Goal: Obtain resource: Obtain resource

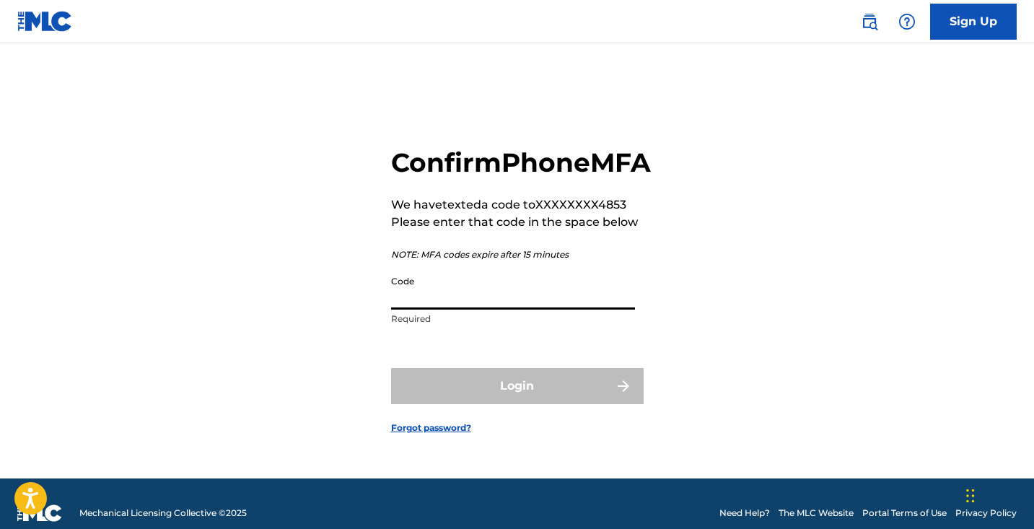
click at [411, 309] on input "Code" at bounding box center [513, 288] width 244 height 41
click at [415, 309] on input "Code" at bounding box center [513, 288] width 244 height 41
paste input "553434"
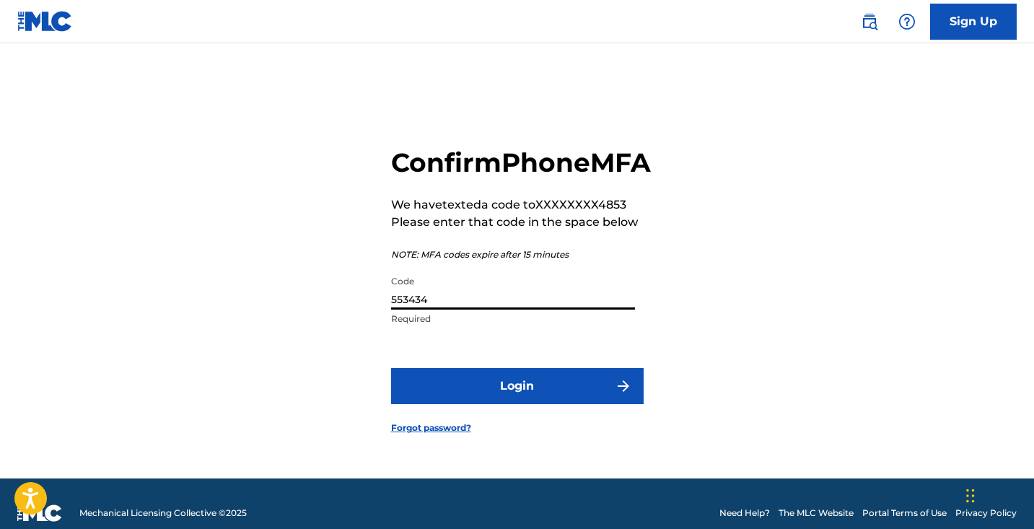
type input "553434"
click at [459, 400] on button "Login" at bounding box center [517, 386] width 252 height 36
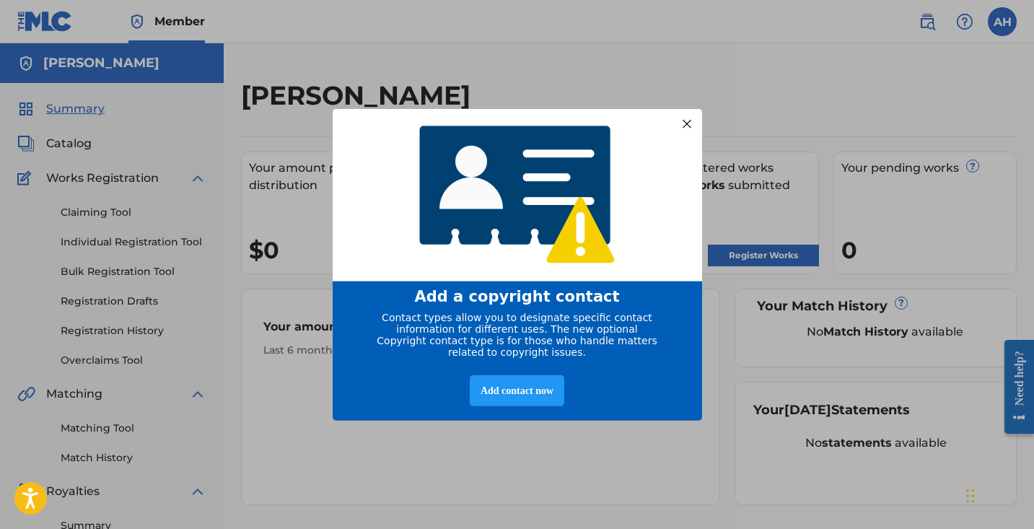
click at [685, 119] on div at bounding box center [686, 123] width 19 height 19
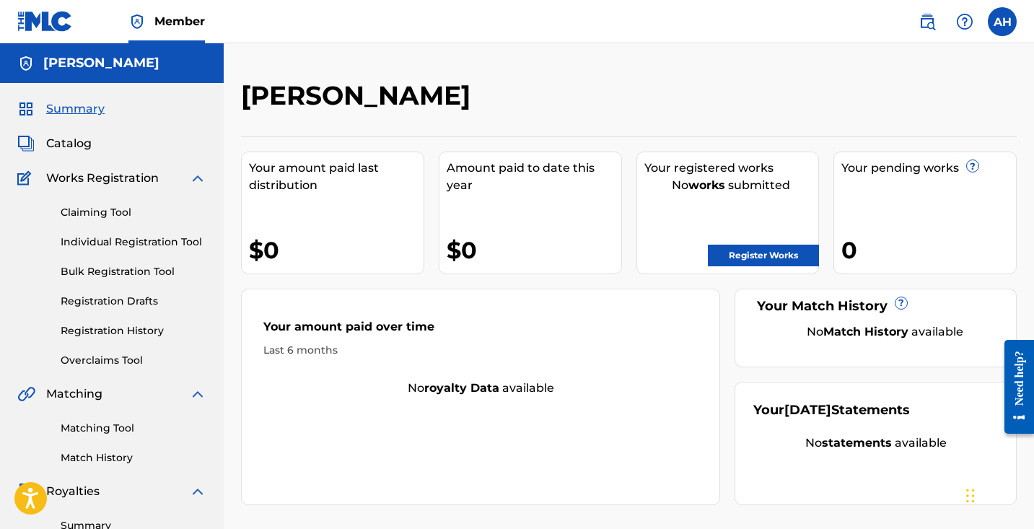
click at [68, 145] on span "Catalog" at bounding box center [68, 143] width 45 height 17
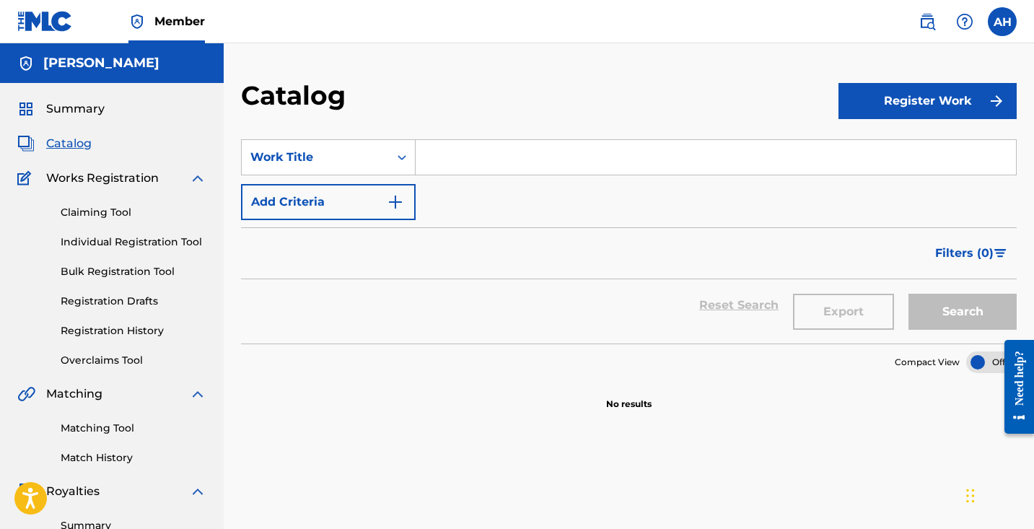
click at [123, 271] on link "Bulk Registration Tool" at bounding box center [134, 271] width 146 height 15
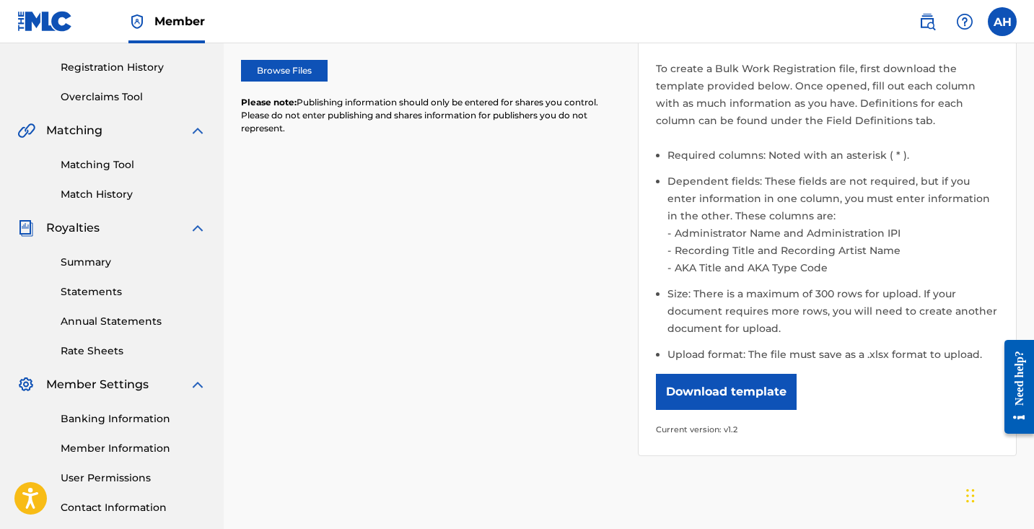
scroll to position [269, 0]
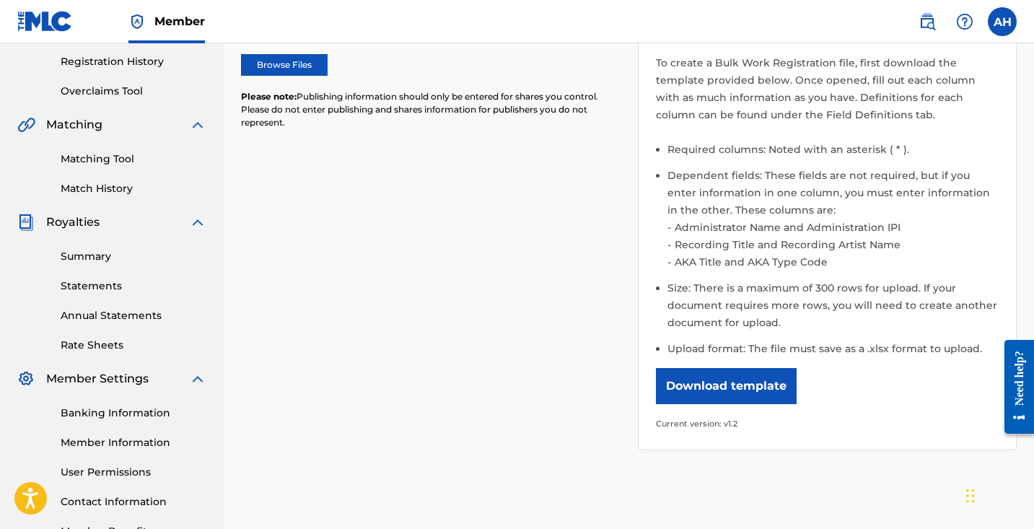
click at [668, 377] on button "Download template" at bounding box center [726, 386] width 141 height 36
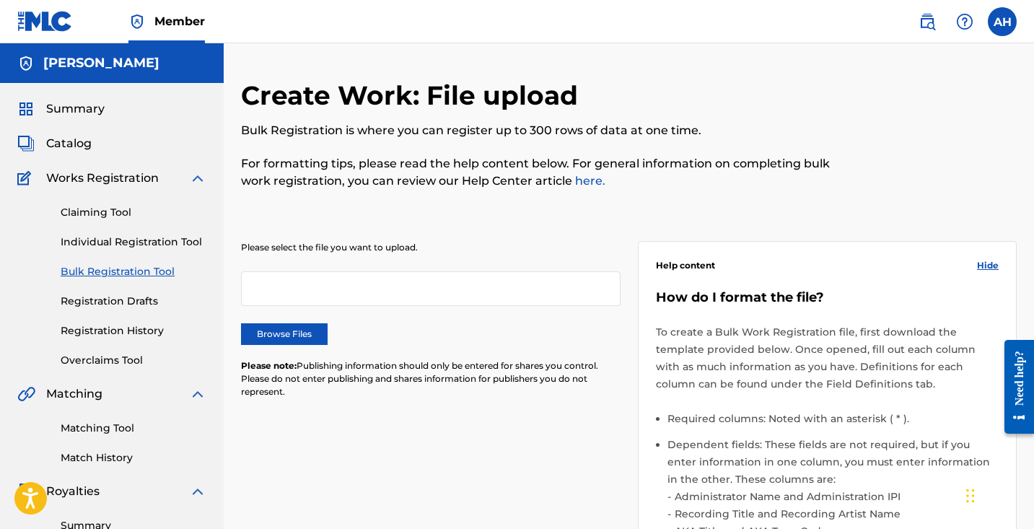
scroll to position [0, 0]
click at [111, 211] on link "Claiming Tool" at bounding box center [134, 212] width 146 height 15
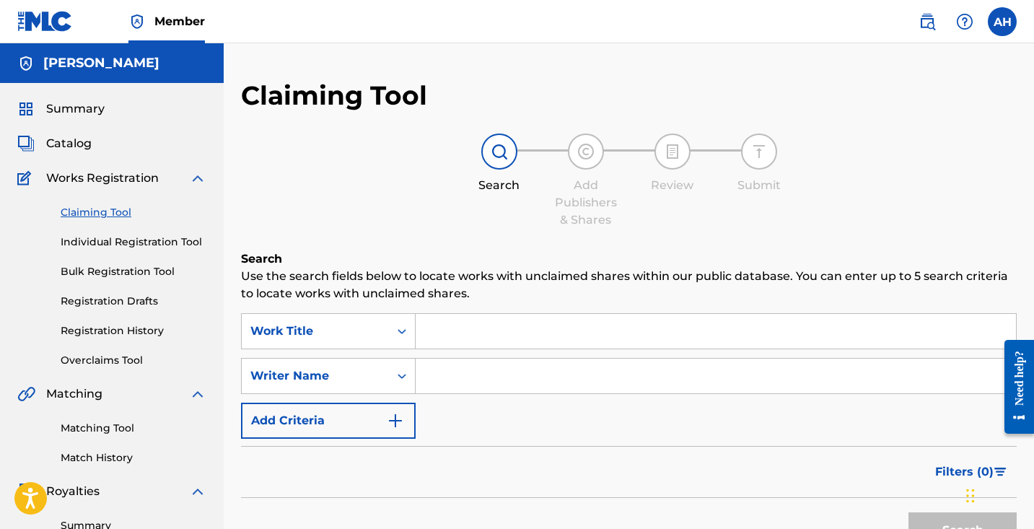
click at [442, 377] on input "Search Form" at bounding box center [716, 376] width 600 height 35
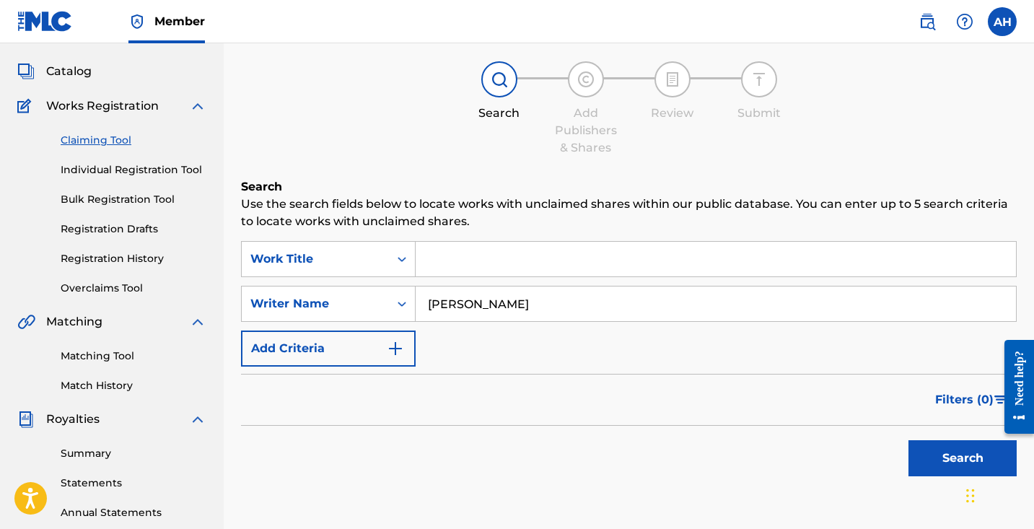
scroll to position [82, 0]
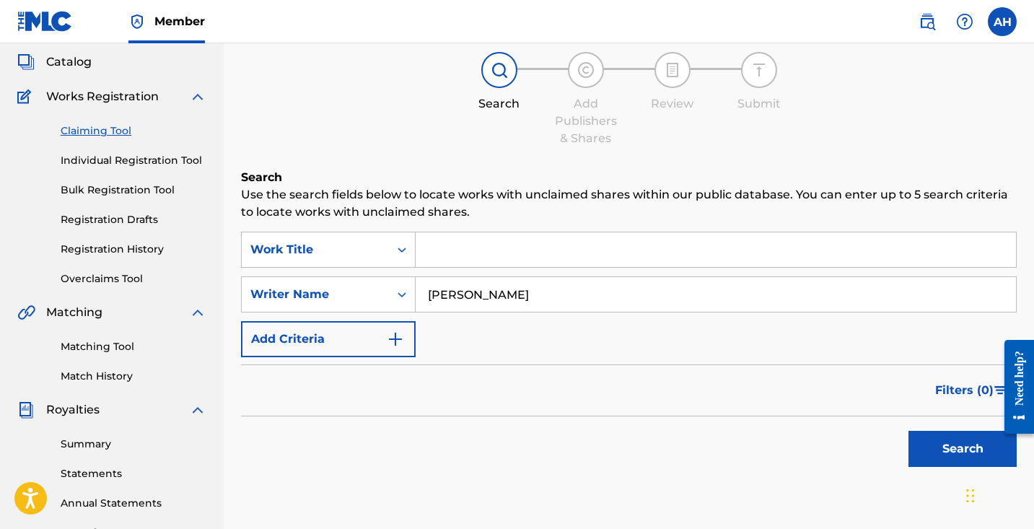
click at [915, 444] on button "Search" at bounding box center [962, 449] width 108 height 36
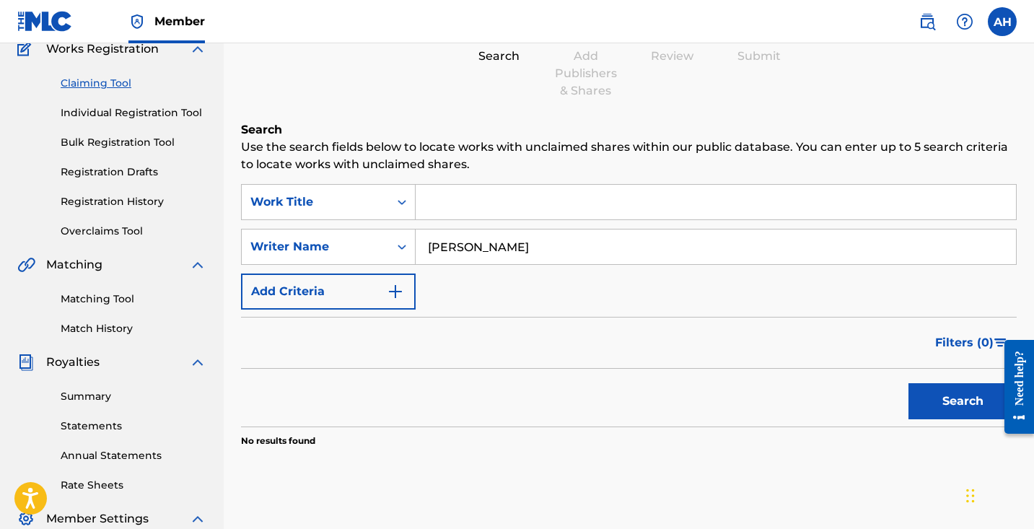
scroll to position [118, 0]
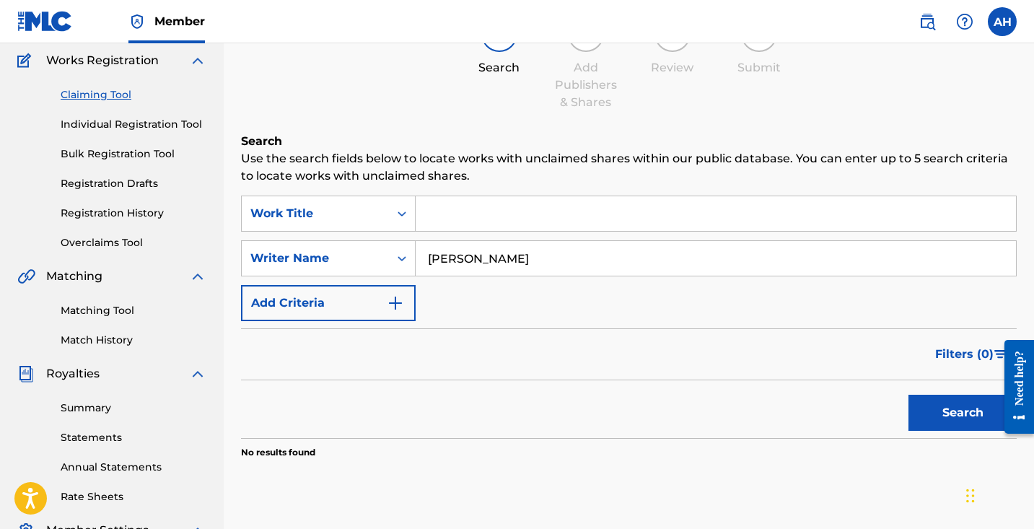
click at [493, 254] on input "[PERSON_NAME]" at bounding box center [716, 258] width 600 height 35
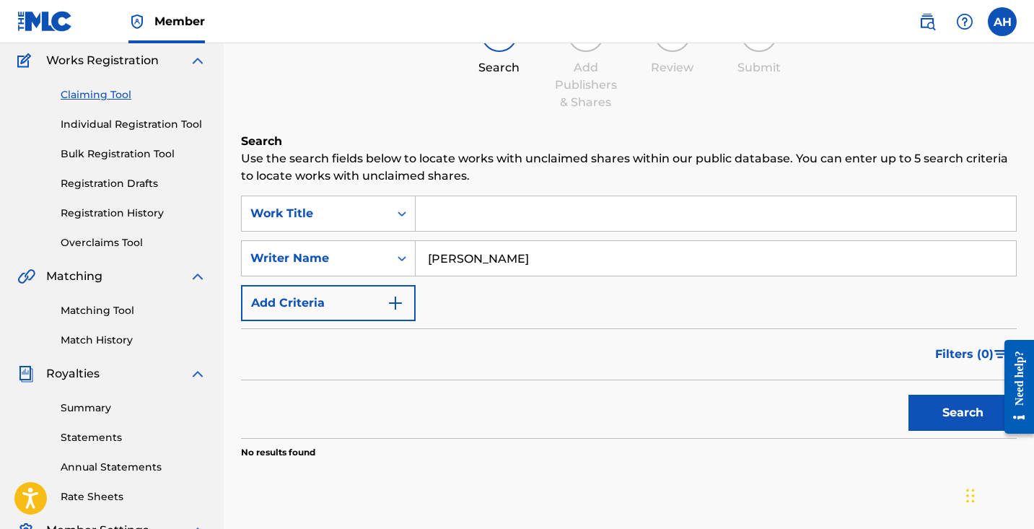
click at [925, 408] on button "Search" at bounding box center [962, 413] width 108 height 36
click at [491, 265] on input "[PERSON_NAME]" at bounding box center [716, 258] width 600 height 35
type input "[PERSON_NAME]"
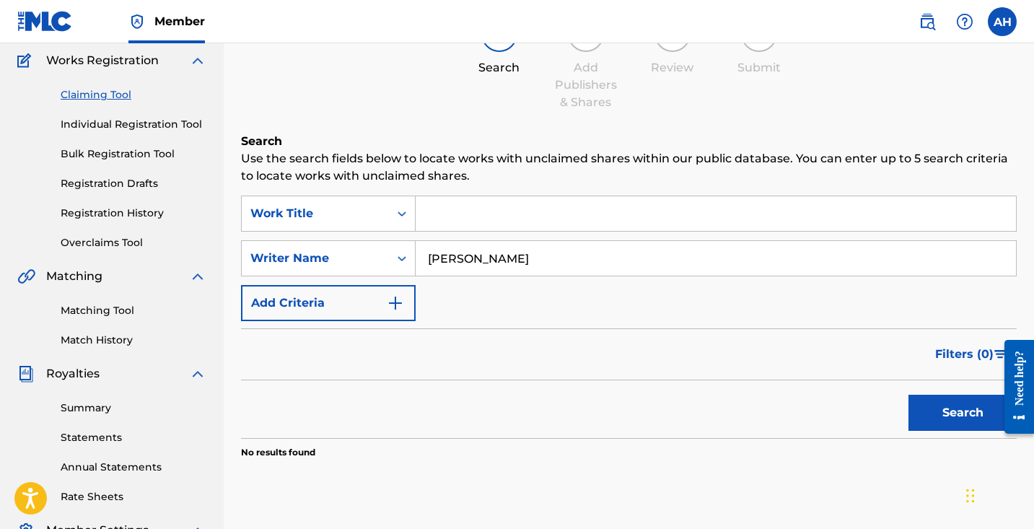
click at [967, 414] on button "Search" at bounding box center [962, 413] width 108 height 36
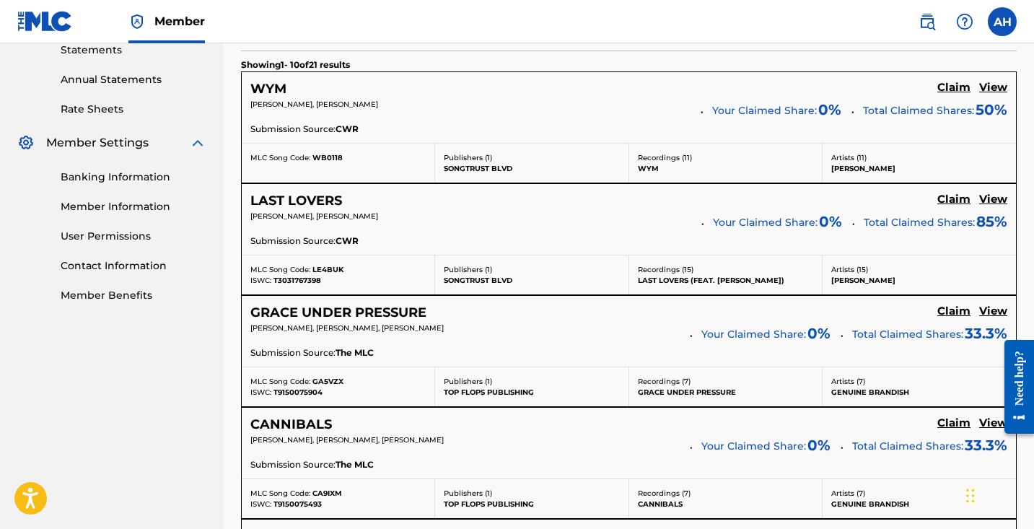
scroll to position [507, 0]
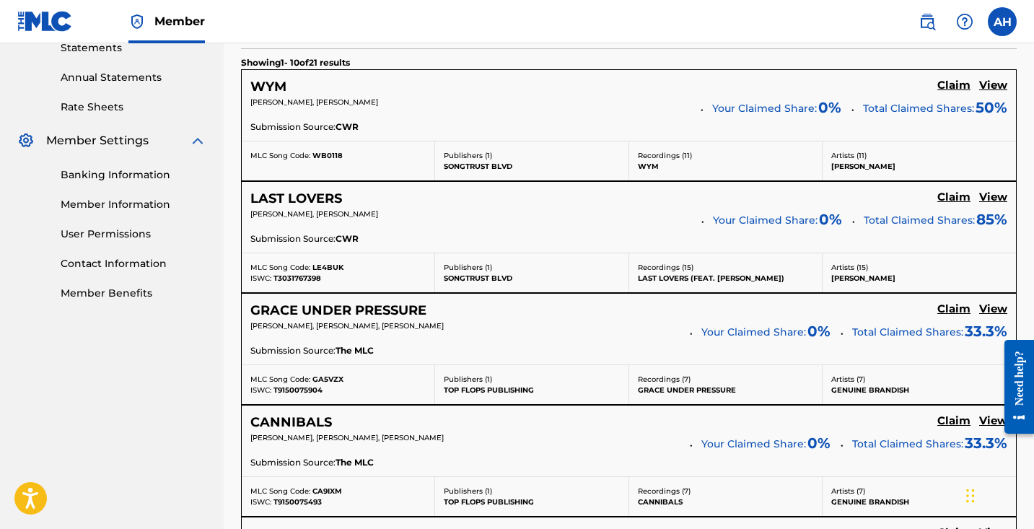
click at [962, 196] on h5 "Claim" at bounding box center [953, 197] width 33 height 14
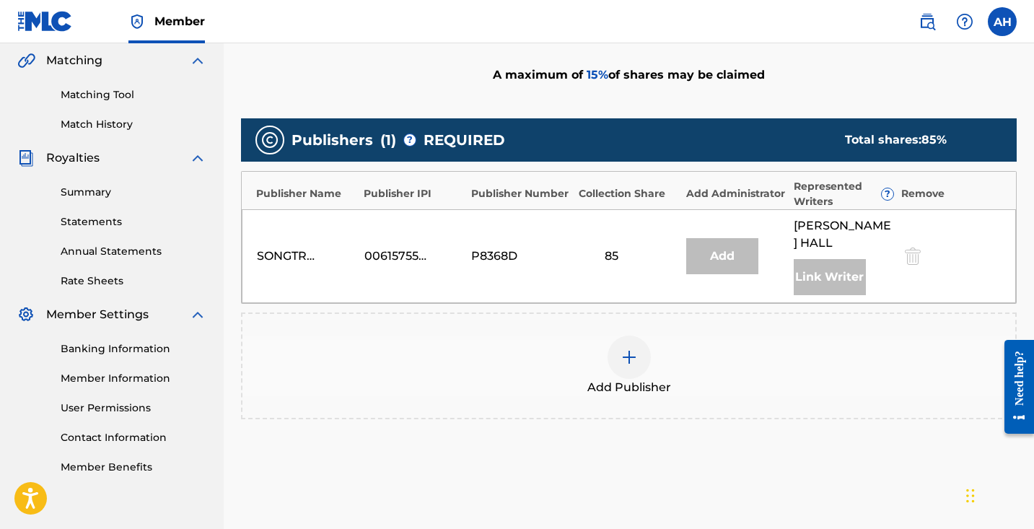
scroll to position [325, 0]
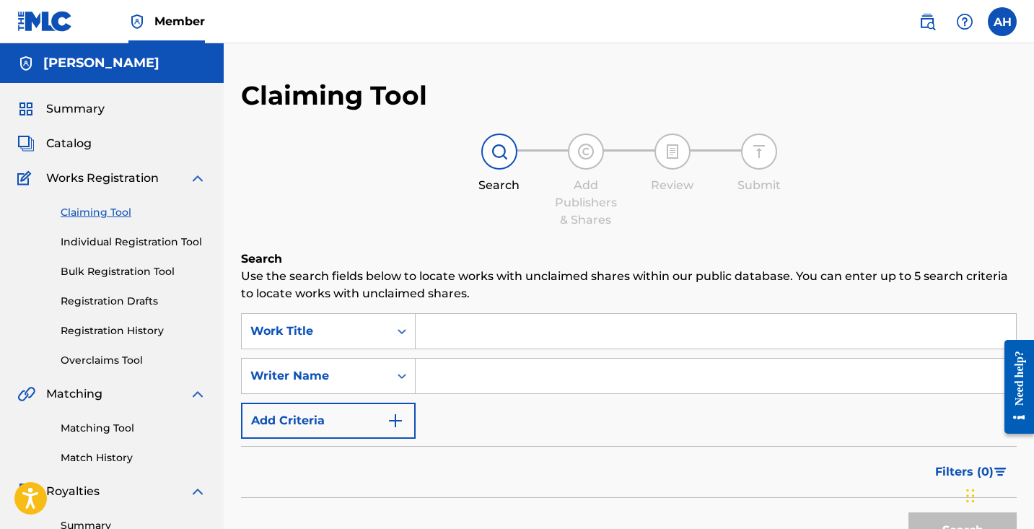
click at [448, 384] on input "Search Form" at bounding box center [716, 376] width 600 height 35
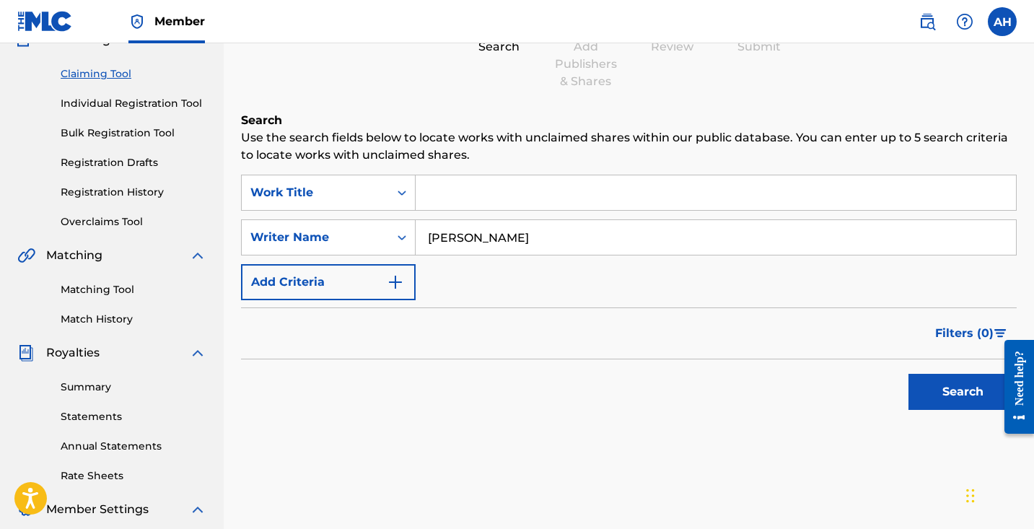
scroll to position [143, 0]
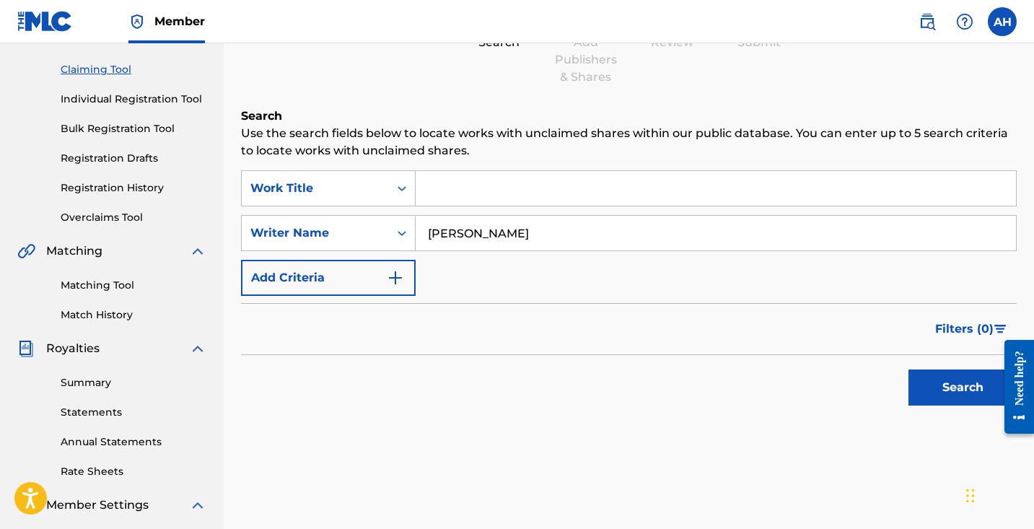
type input "[PERSON_NAME]"
click at [926, 381] on button "Search" at bounding box center [962, 387] width 108 height 36
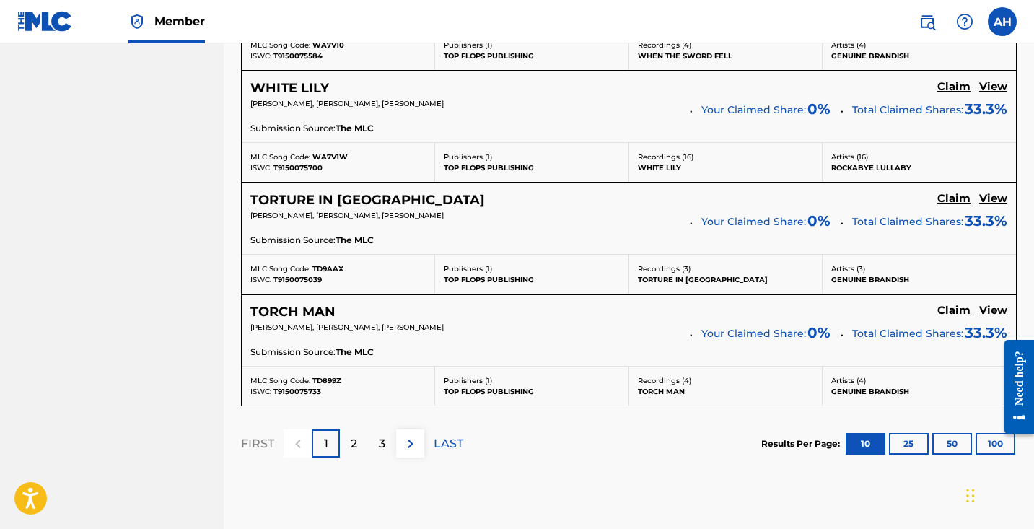
scroll to position [1286, 0]
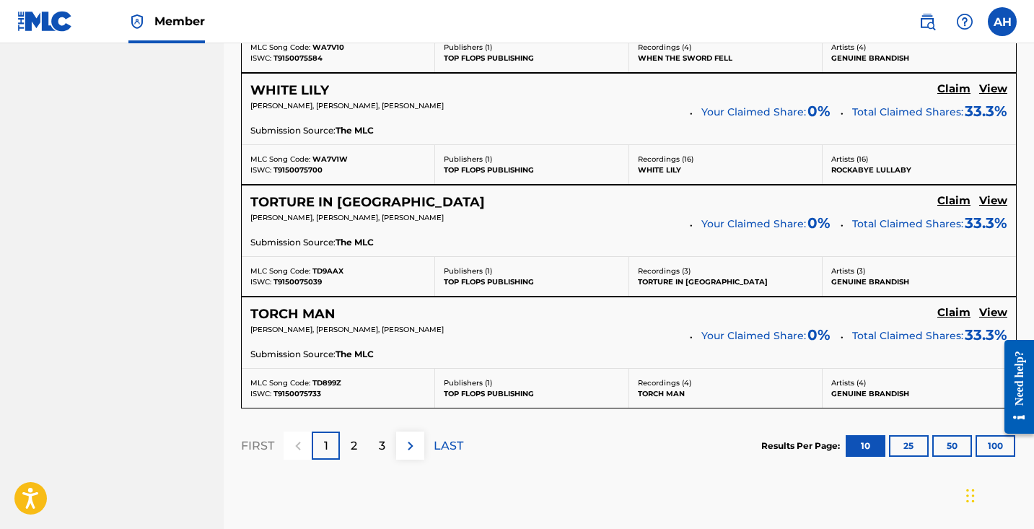
click at [982, 444] on button "100" at bounding box center [995, 446] width 40 height 22
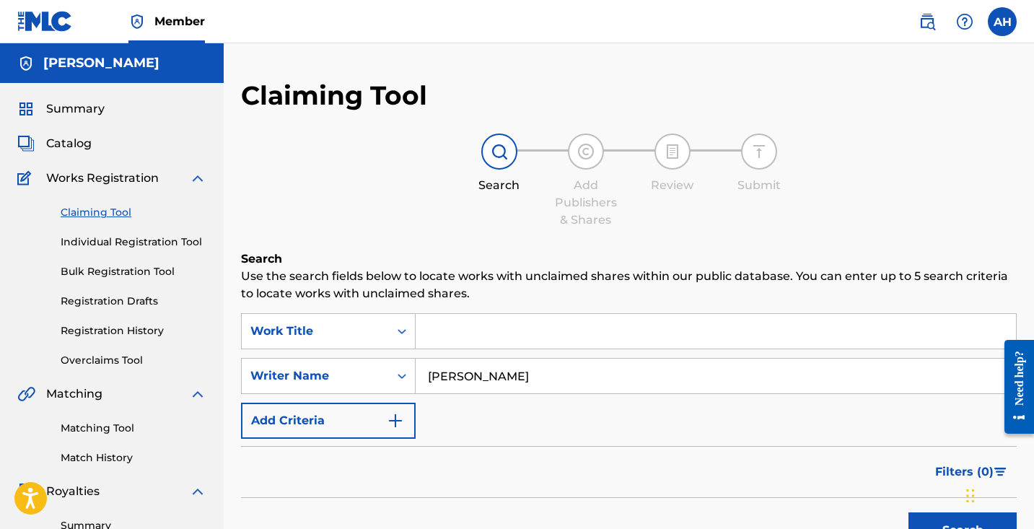
scroll to position [0, 0]
